Goal: Browse casually: Explore the website without a specific task or goal

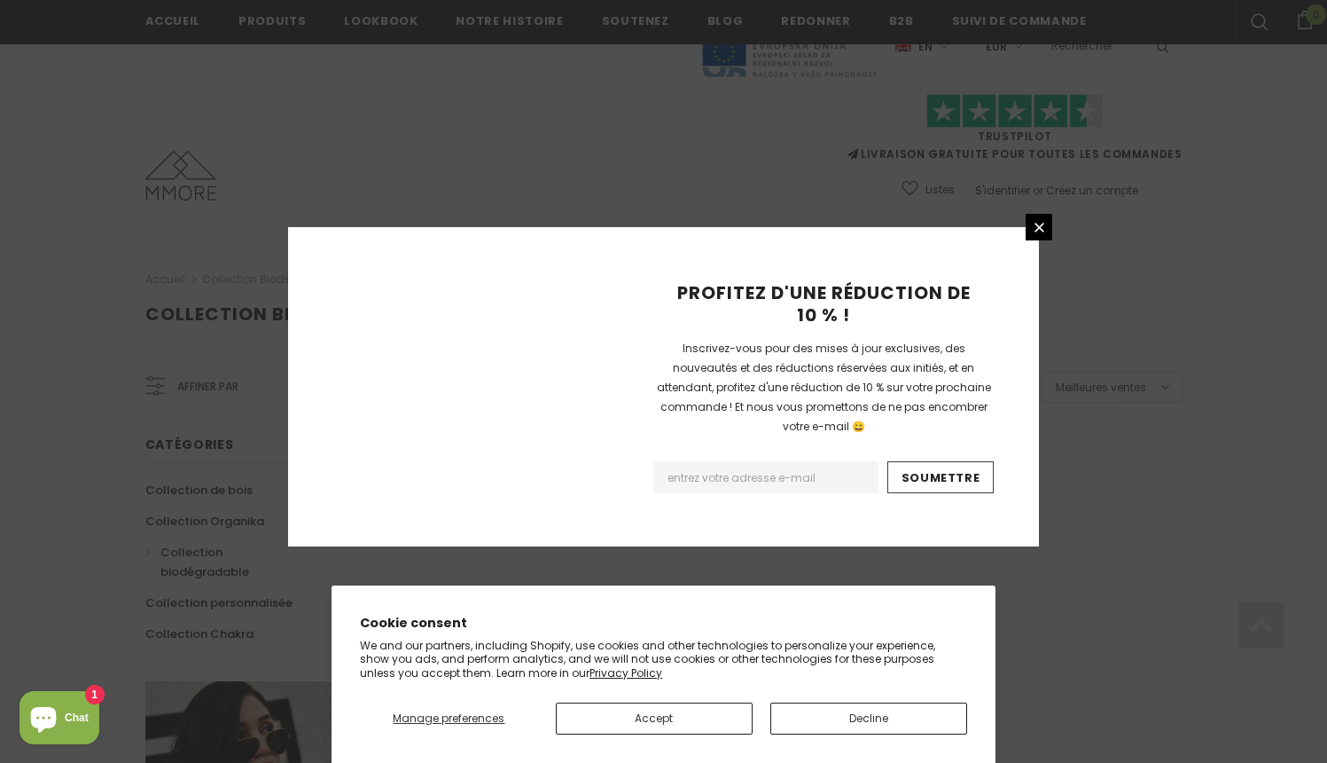
scroll to position [1098, 0]
